Goal: Task Accomplishment & Management: Use online tool/utility

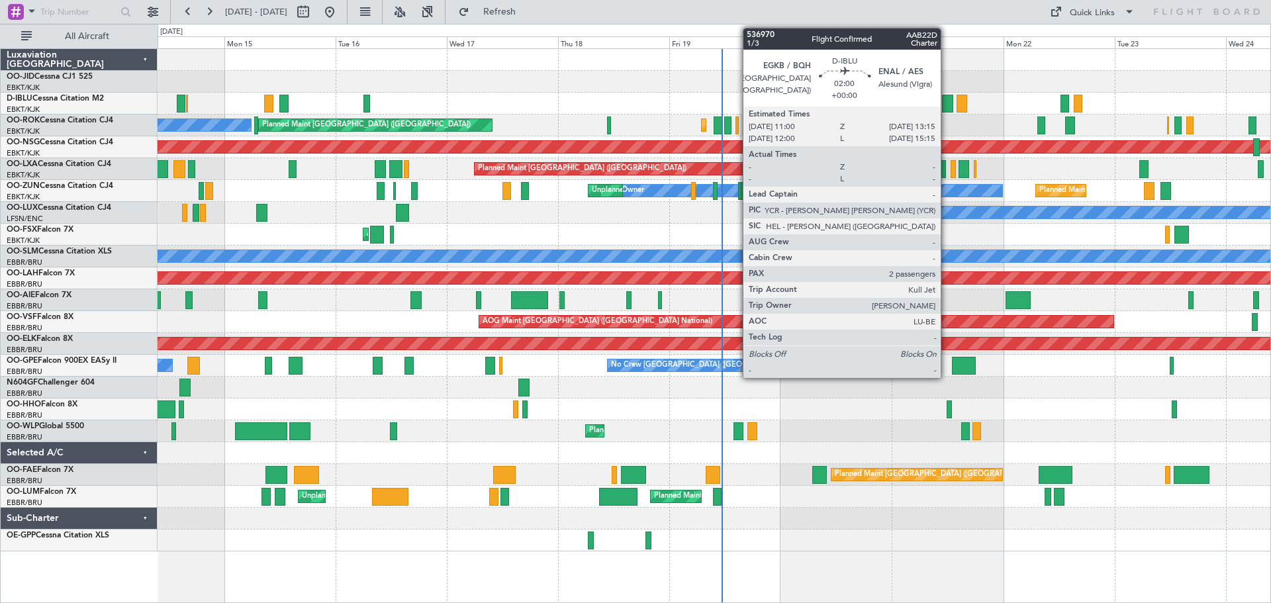
click at [946, 105] on div at bounding box center [947, 104] width 11 height 18
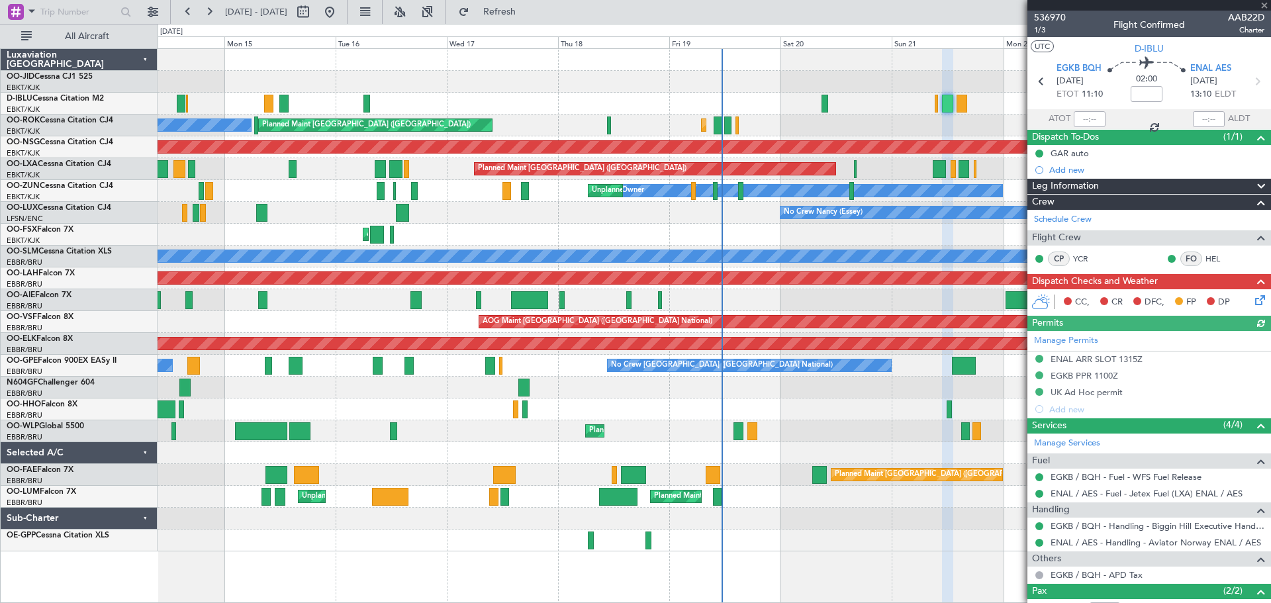
click at [1262, 1] on div at bounding box center [1149, 5] width 244 height 11
click at [1265, 6] on div at bounding box center [1149, 5] width 244 height 11
click at [1265, 4] on span at bounding box center [1264, 6] width 13 height 12
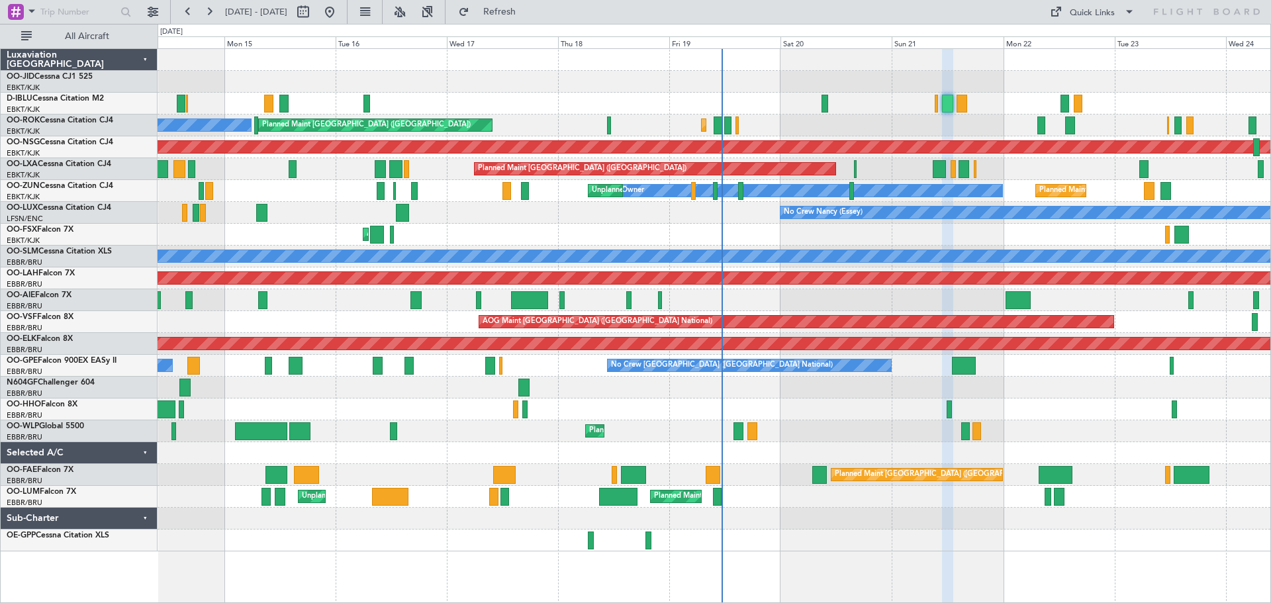
type input "0"
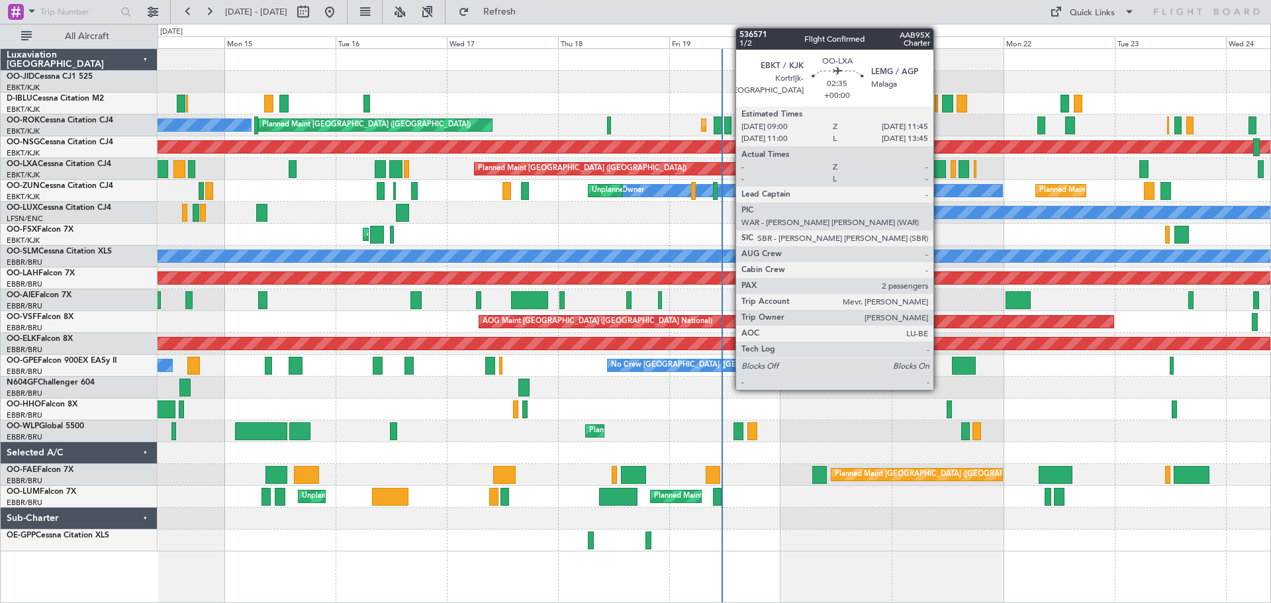
click at [939, 165] on div at bounding box center [939, 169] width 13 height 18
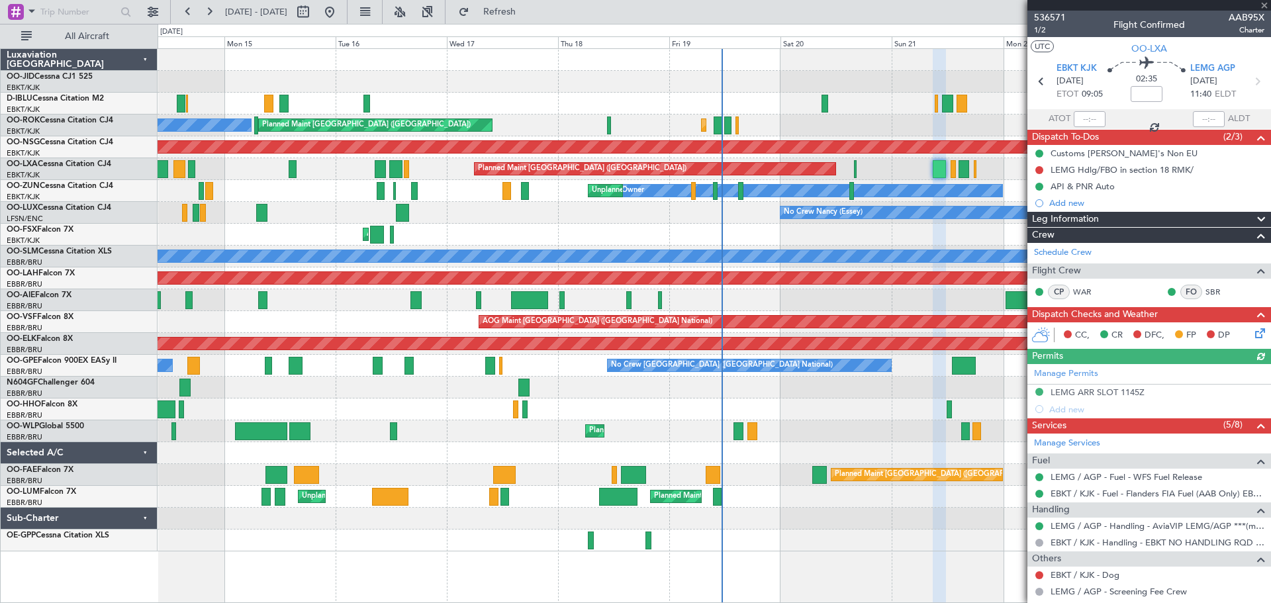
scroll to position [193, 0]
